Goal: Task Accomplishment & Management: Use online tool/utility

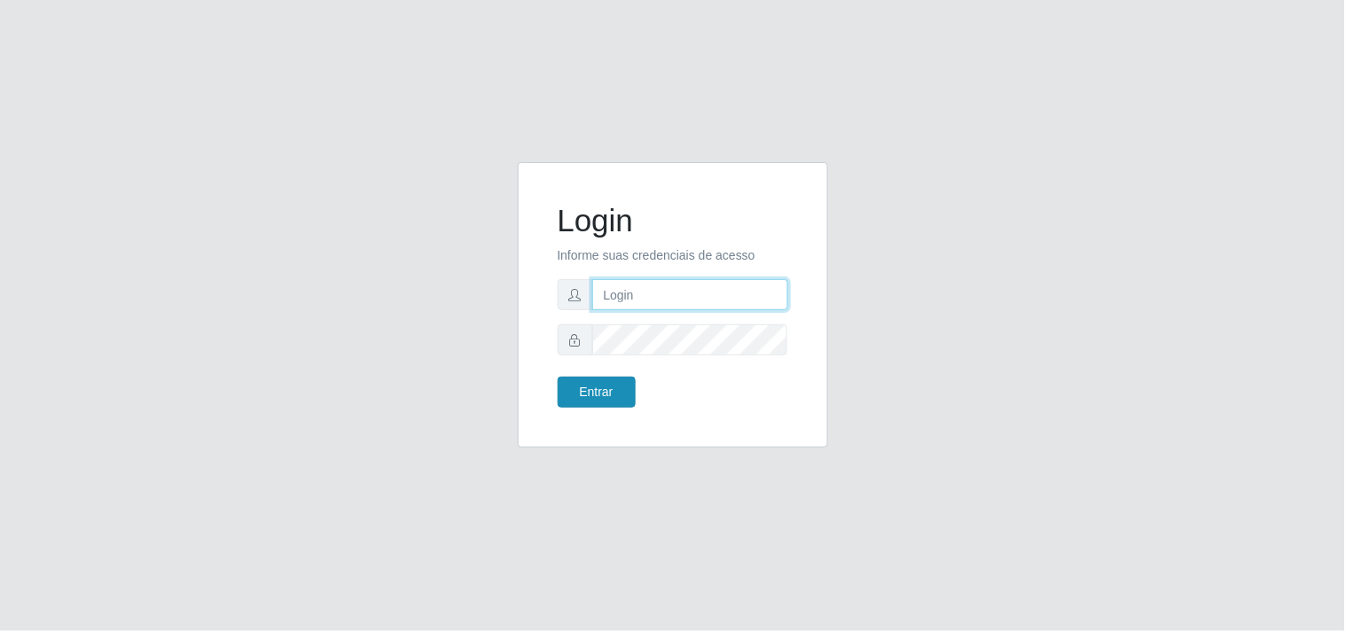
type input "[EMAIL_ADDRESS][DOMAIN_NAME]"
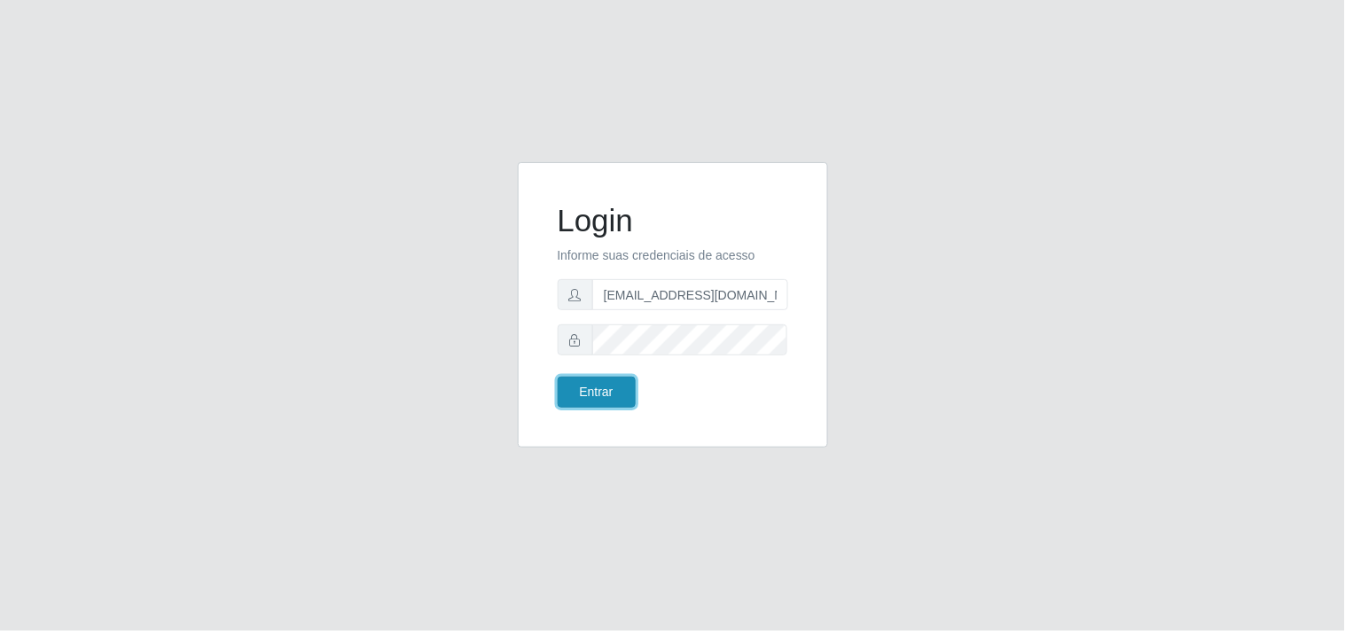
click at [608, 394] on button "Entrar" at bounding box center [597, 392] width 78 height 31
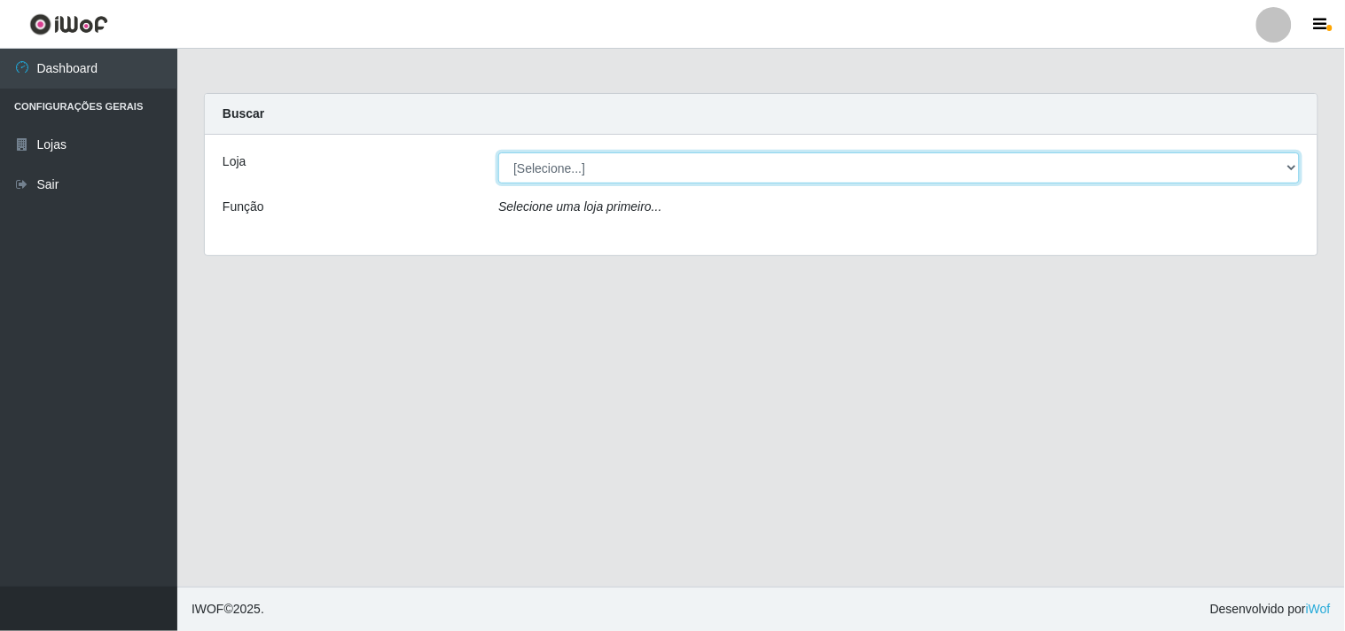
click at [1282, 165] on select "[Selecione...] Hiper Queiroz - [GEOGRAPHIC_DATA]" at bounding box center [899, 168] width 802 height 31
select select "514"
click at [498, 153] on select "[Selecione...] Hiper Queiroz - [GEOGRAPHIC_DATA]" at bounding box center [899, 168] width 802 height 31
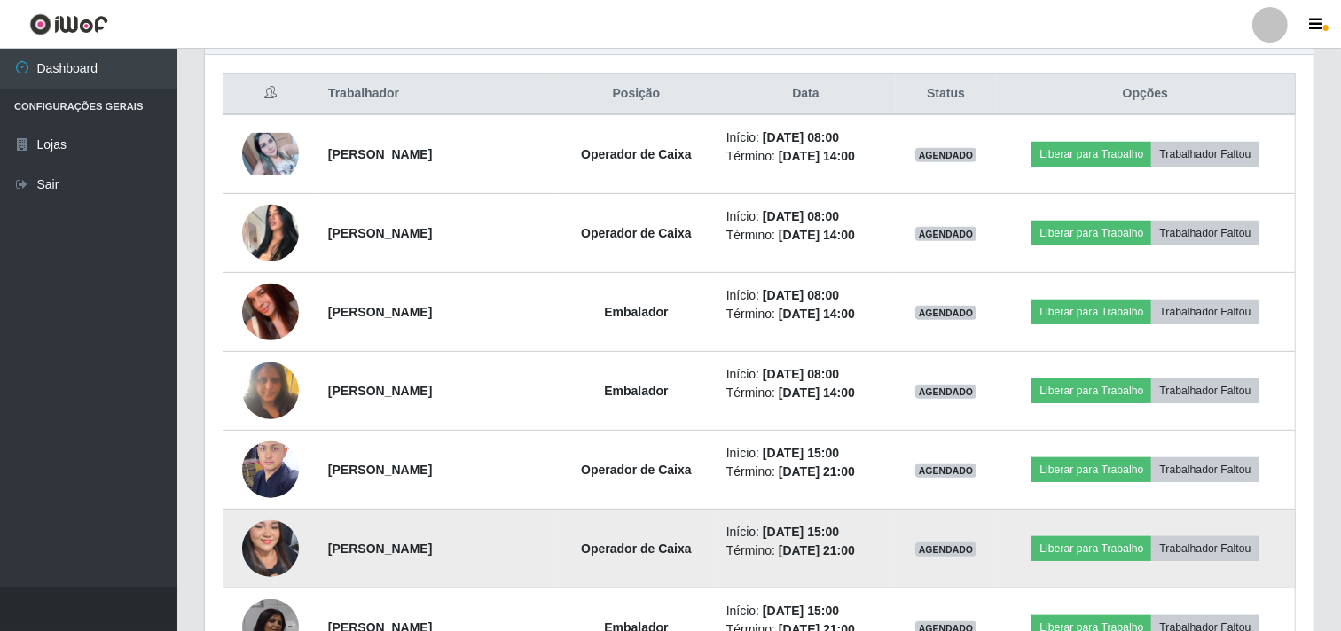
scroll to position [646, 0]
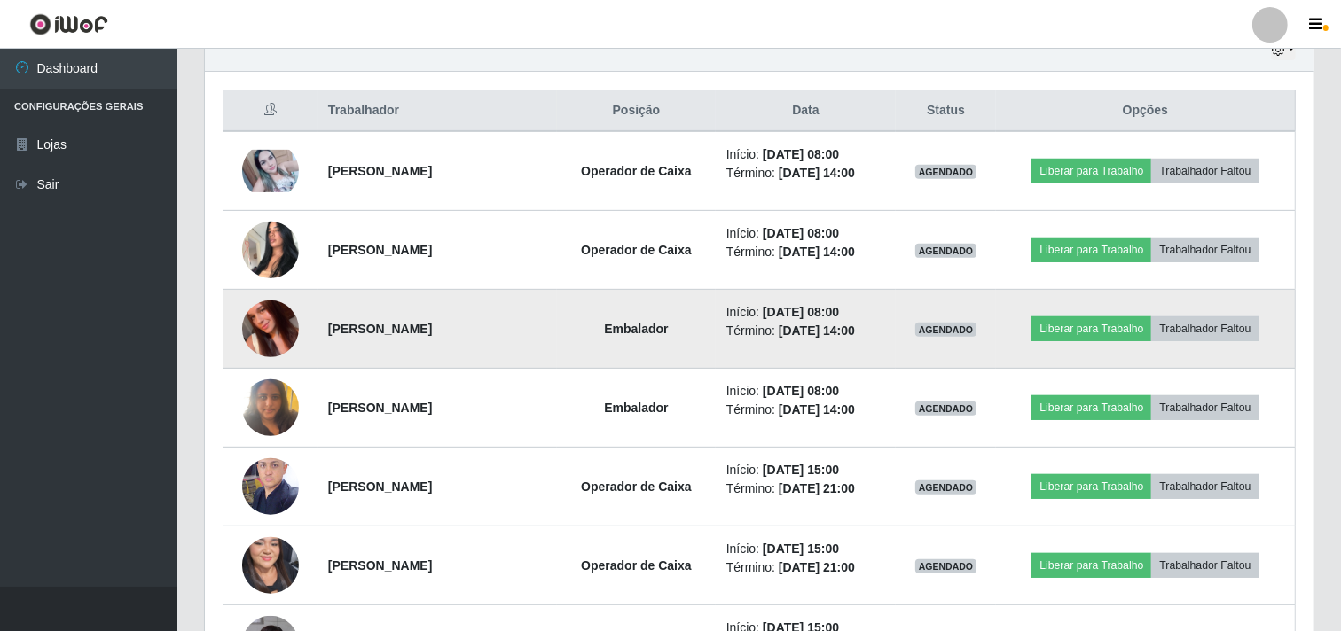
click at [253, 325] on img at bounding box center [270, 328] width 57 height 101
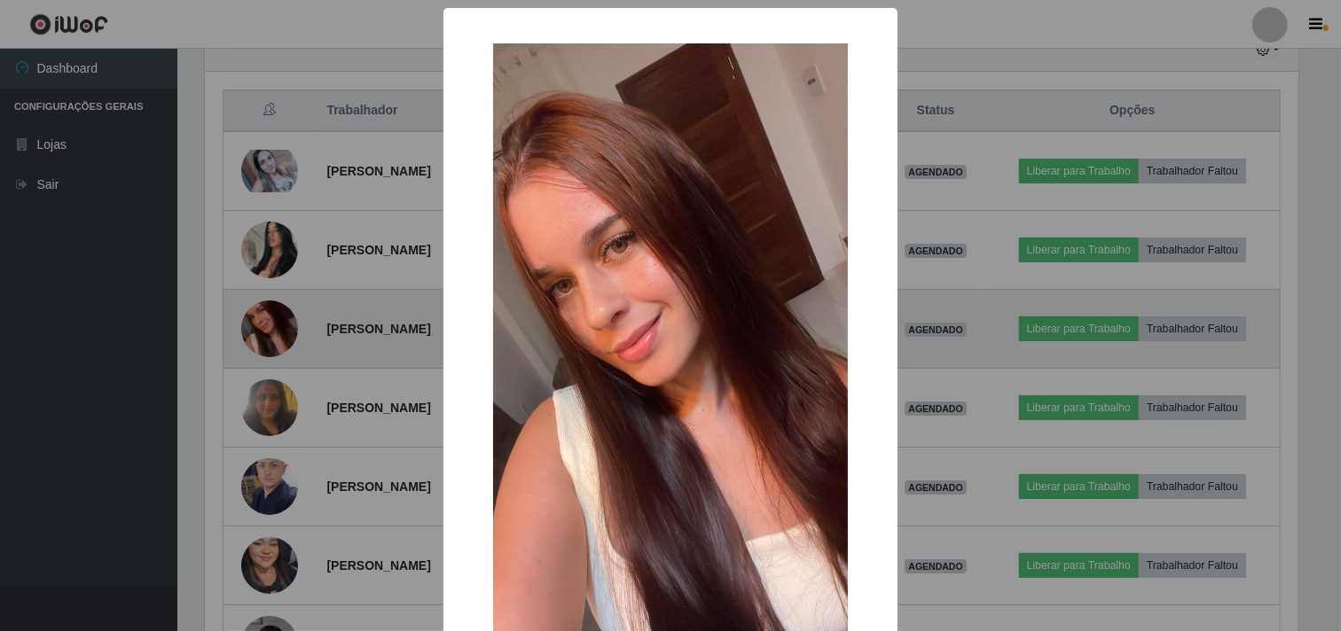
scroll to position [367, 1097]
click at [253, 325] on div "× OK Cancel" at bounding box center [672, 315] width 1345 height 631
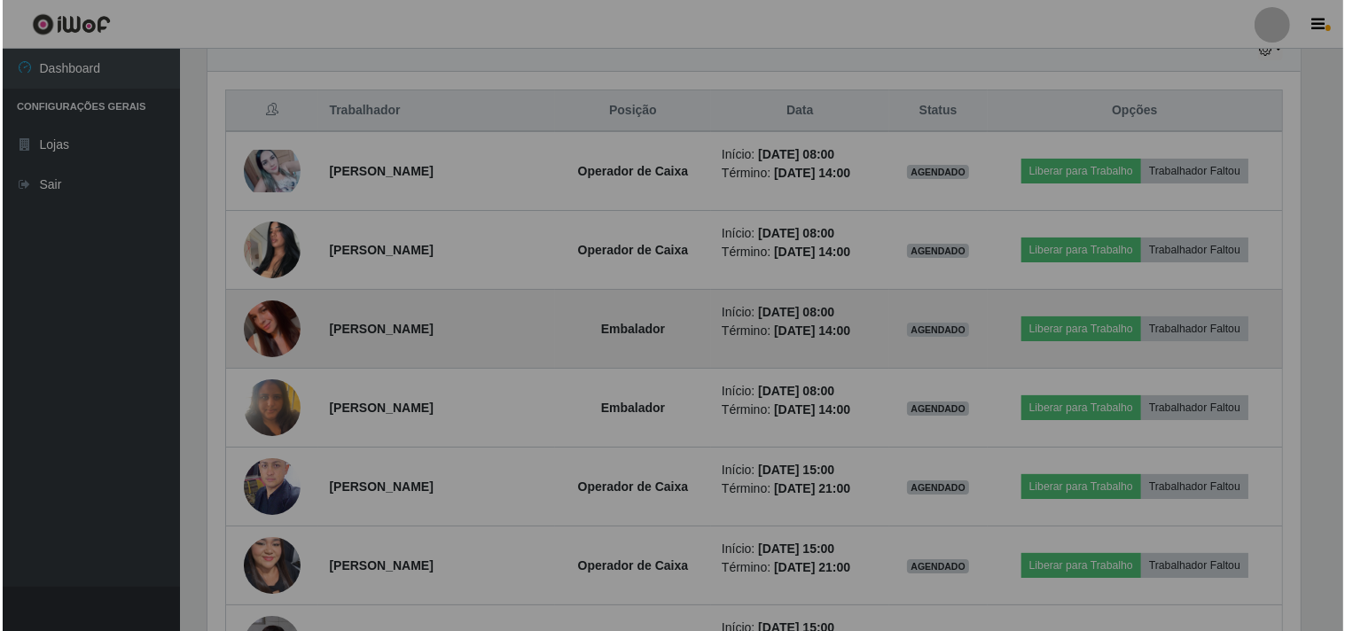
scroll to position [367, 1109]
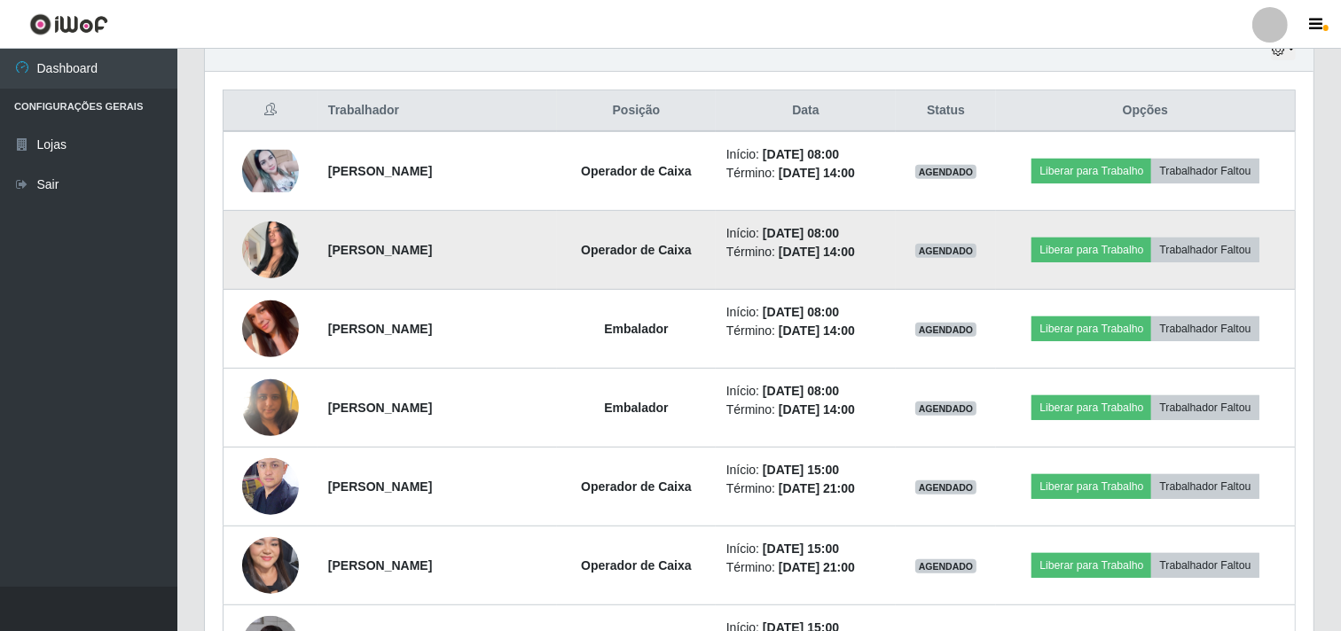
click at [260, 236] on img at bounding box center [270, 249] width 57 height 75
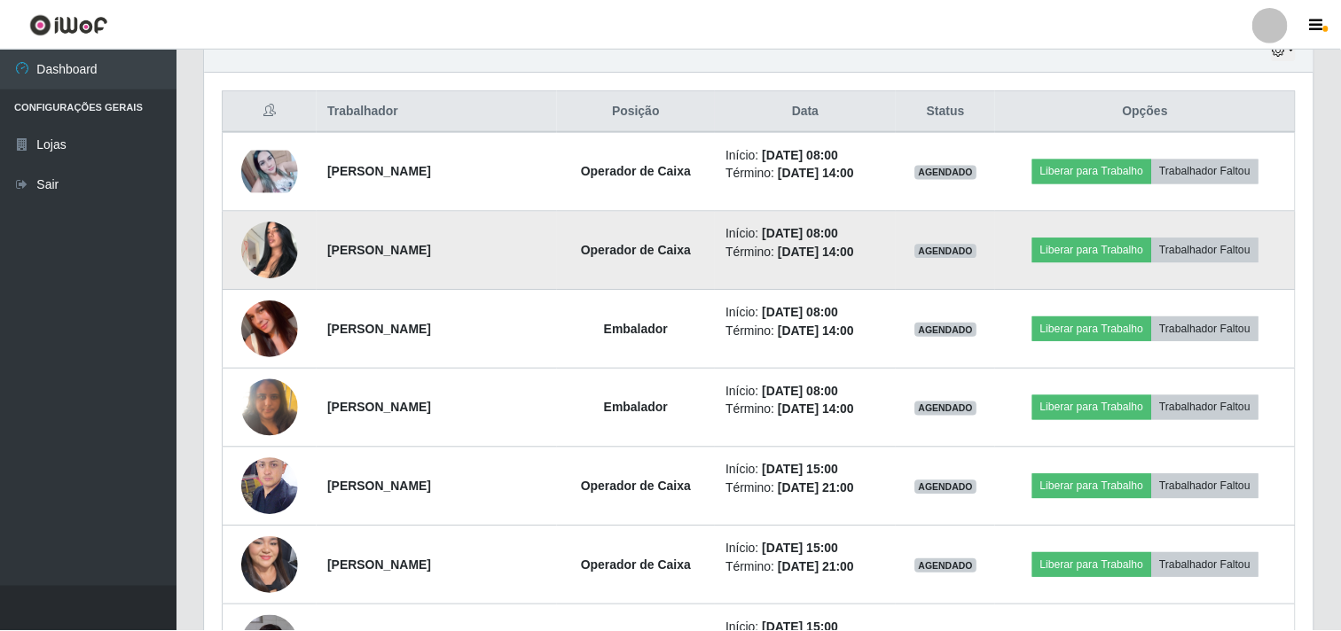
scroll to position [367, 1097]
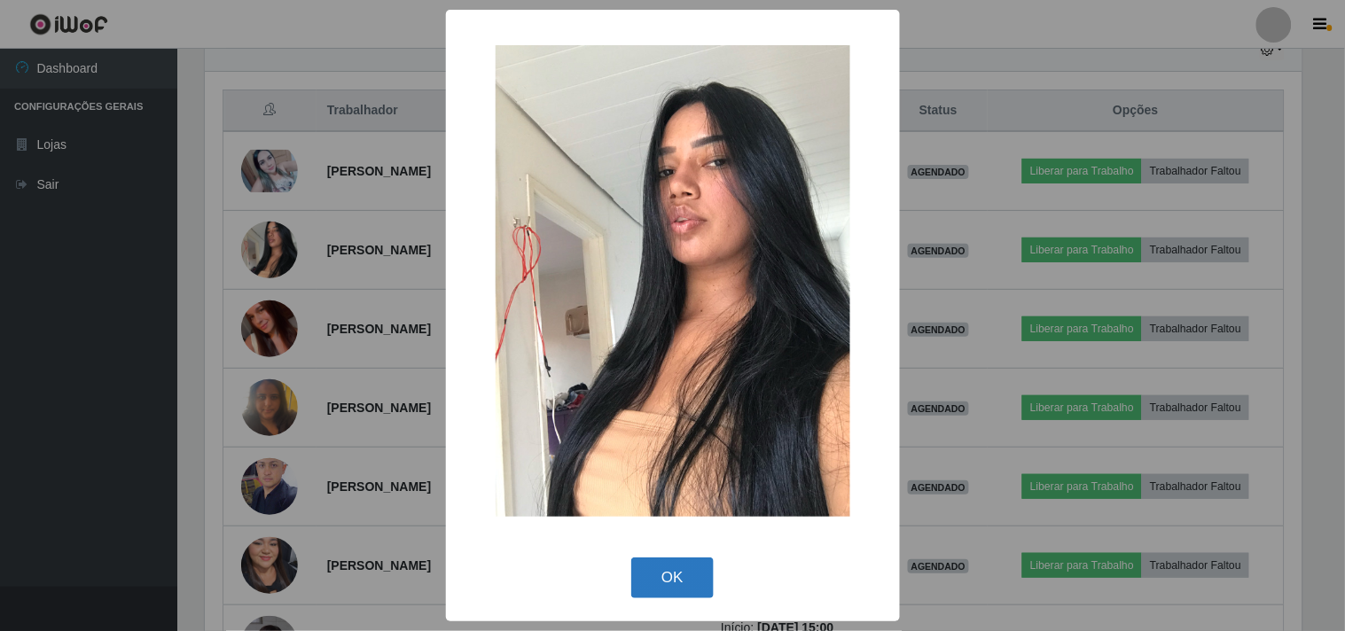
click at [678, 588] on button "OK" at bounding box center [672, 579] width 82 height 42
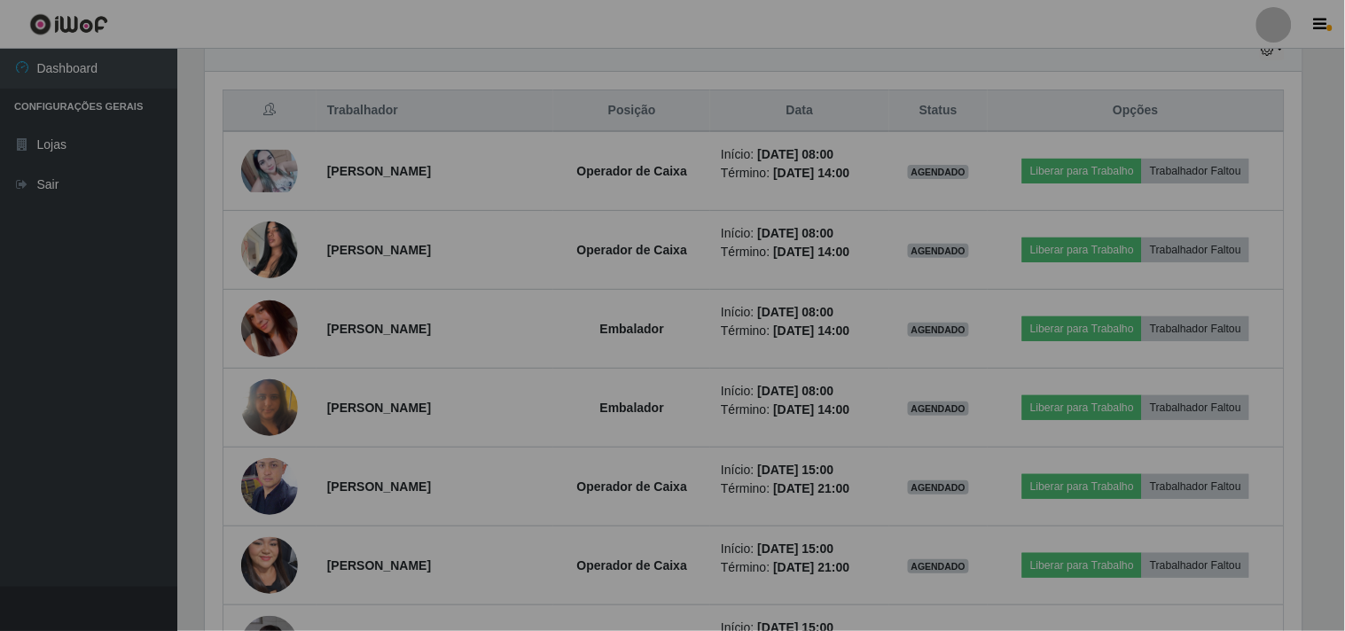
scroll to position [367, 1109]
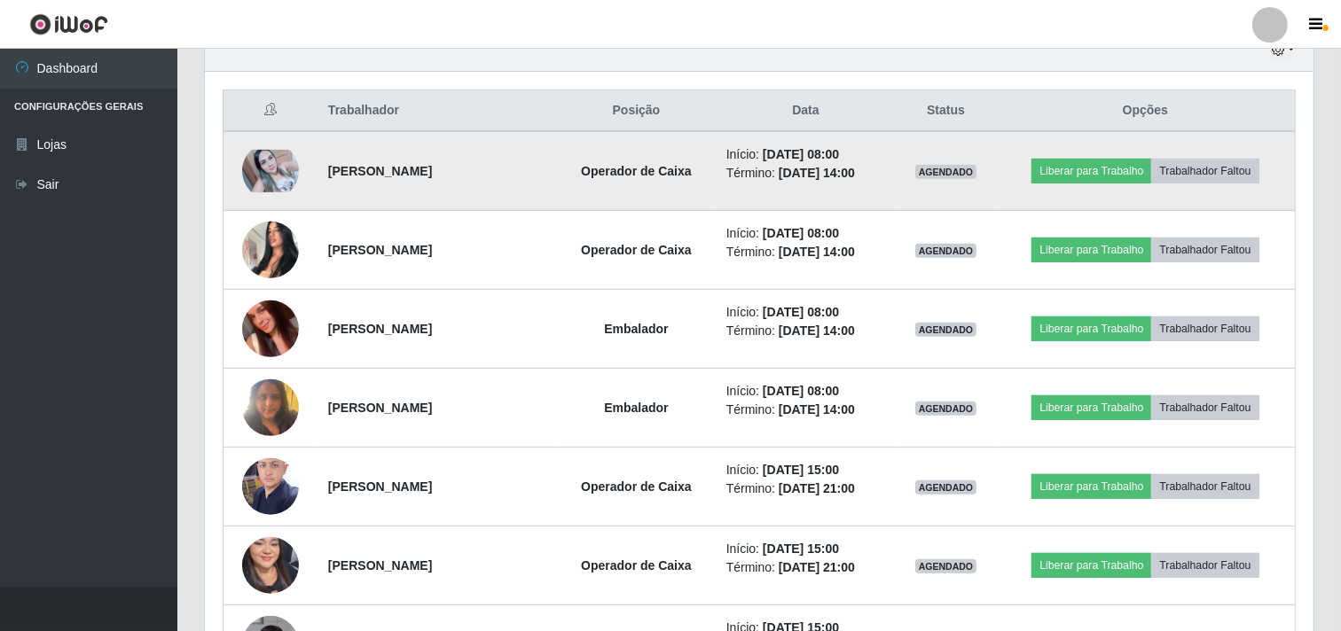
click at [270, 155] on img at bounding box center [270, 171] width 57 height 43
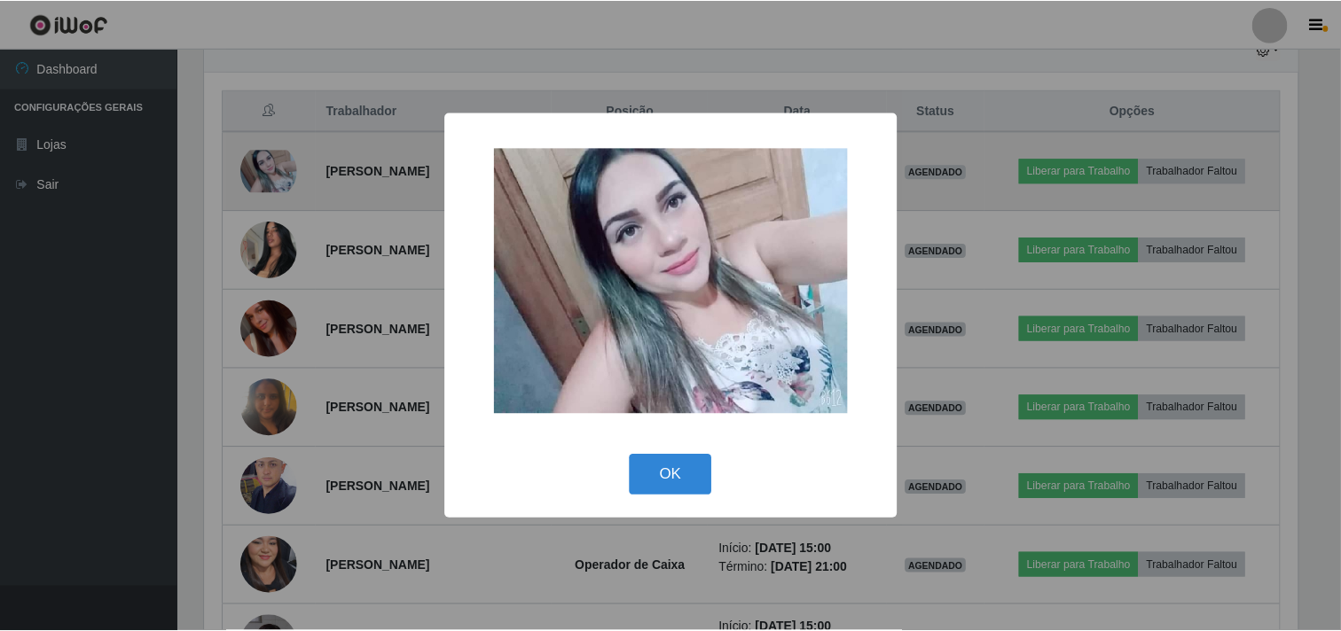
scroll to position [367, 1097]
click at [270, 155] on div "× OK Cancel" at bounding box center [672, 315] width 1345 height 631
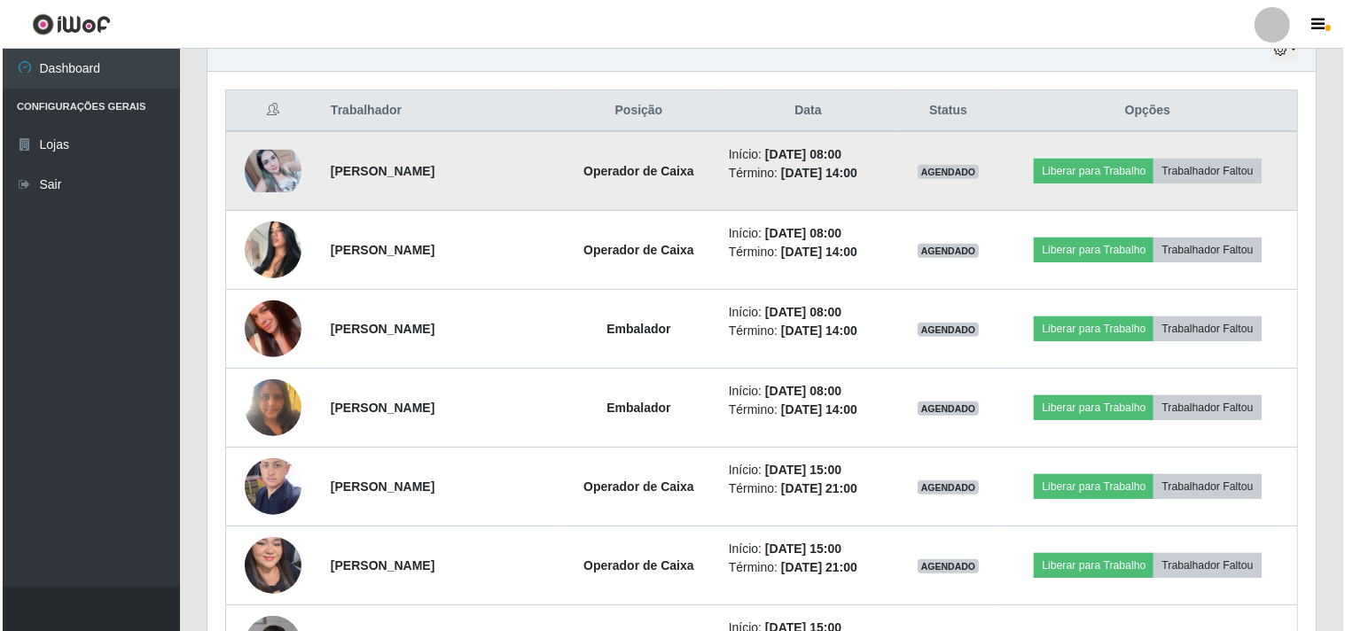
scroll to position [367, 1109]
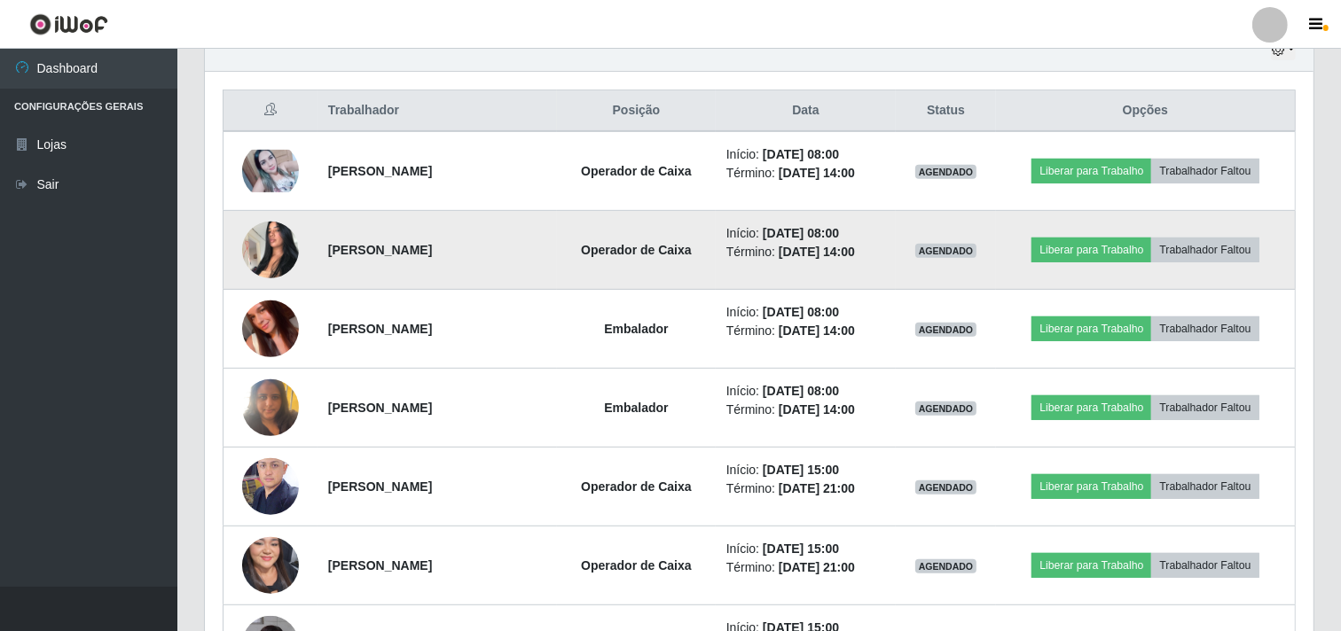
click at [263, 228] on img at bounding box center [270, 249] width 57 height 75
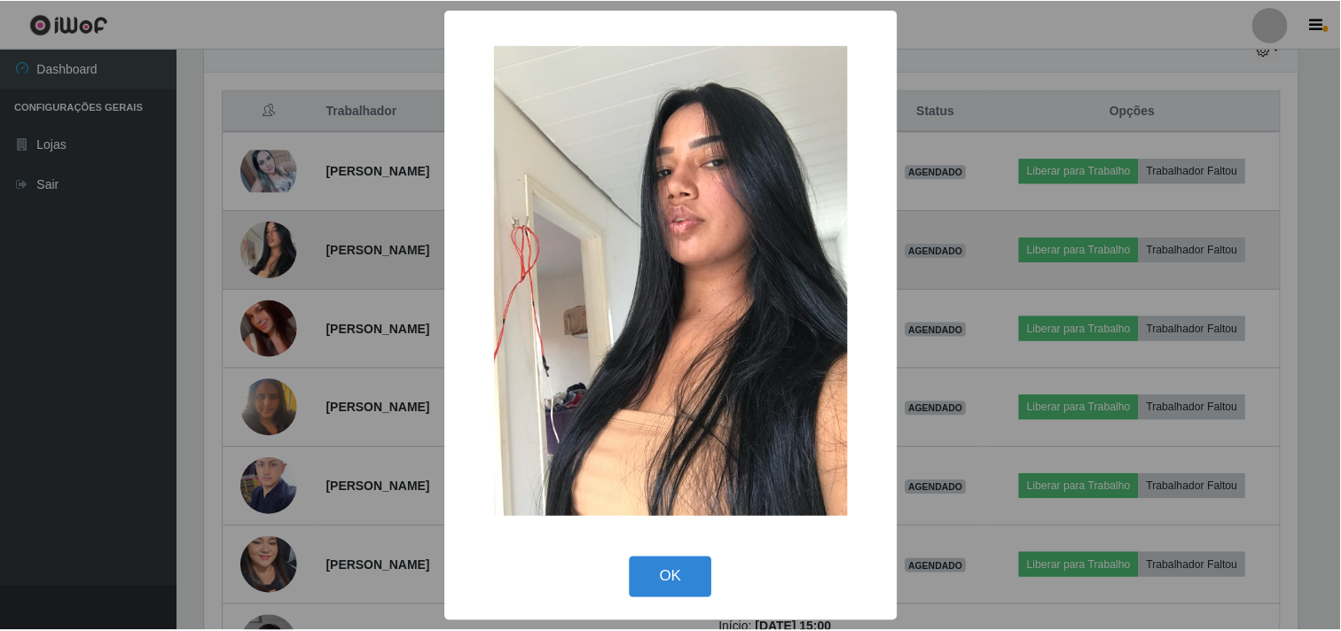
scroll to position [367, 1097]
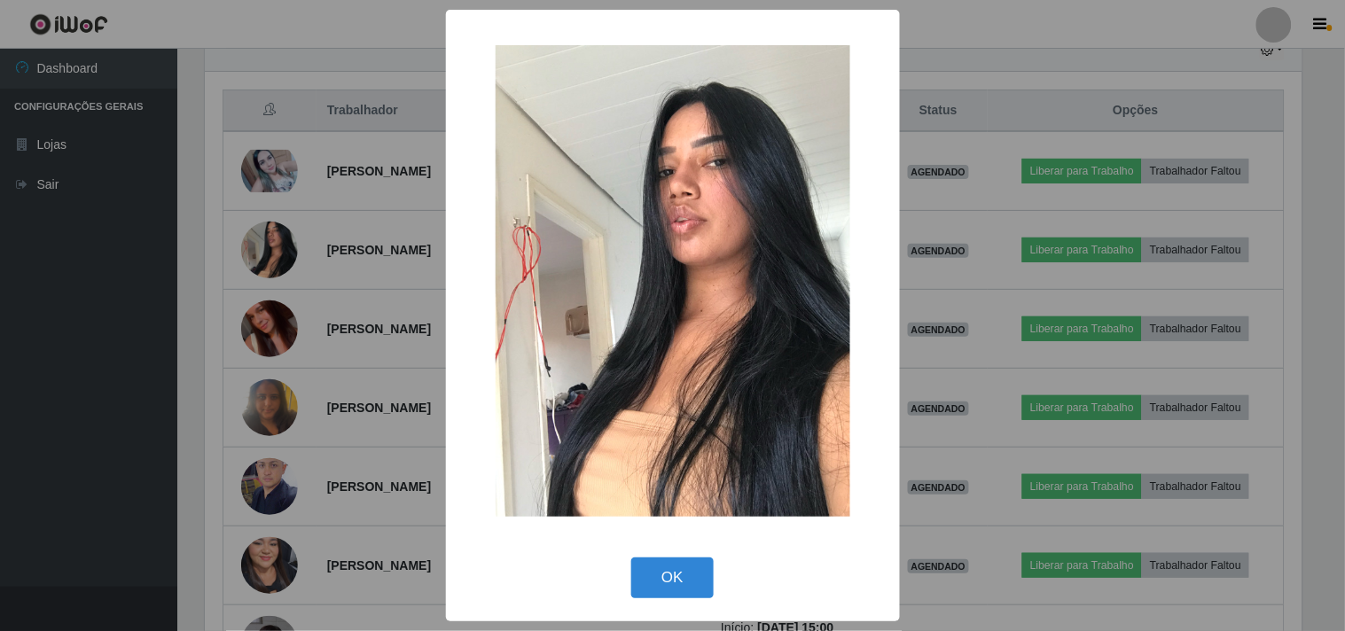
click at [635, 252] on img at bounding box center [673, 281] width 355 height 472
click at [686, 568] on button "OK" at bounding box center [672, 579] width 82 height 42
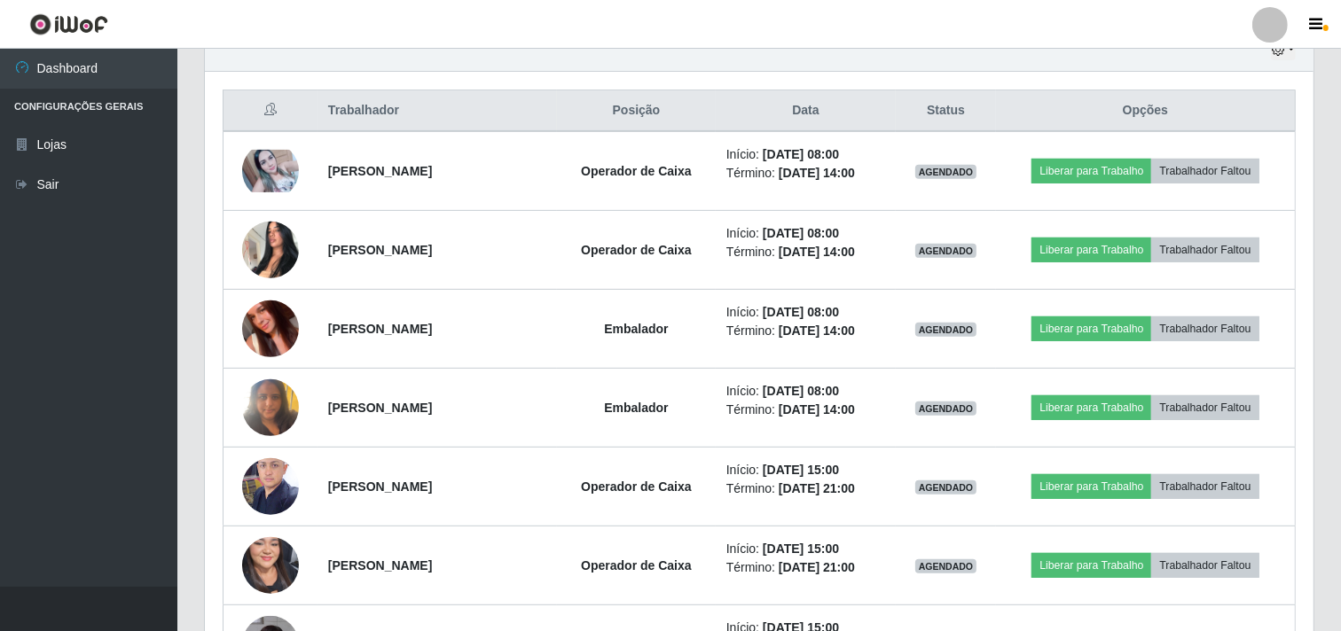
scroll to position [367, 1109]
